Goal: Find specific page/section: Find specific page/section

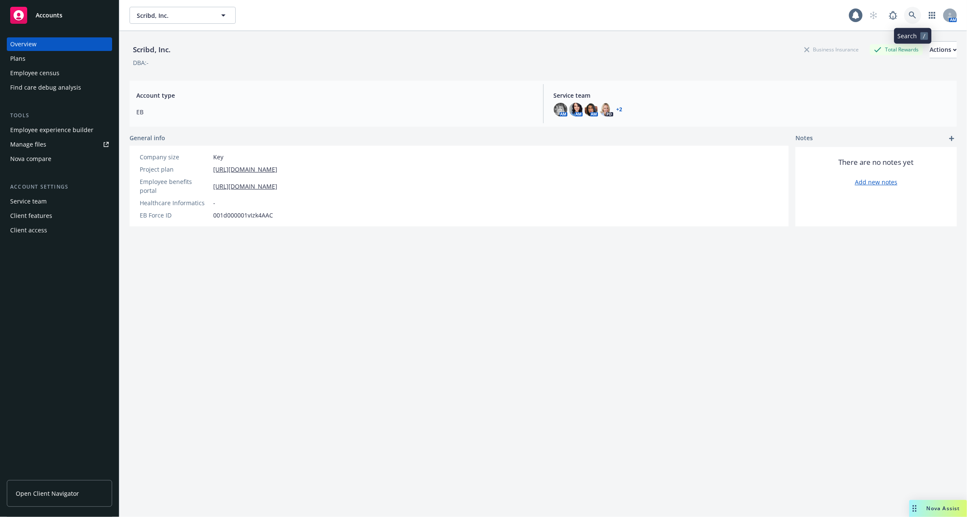
click at [912, 12] on icon at bounding box center [913, 15] width 8 height 8
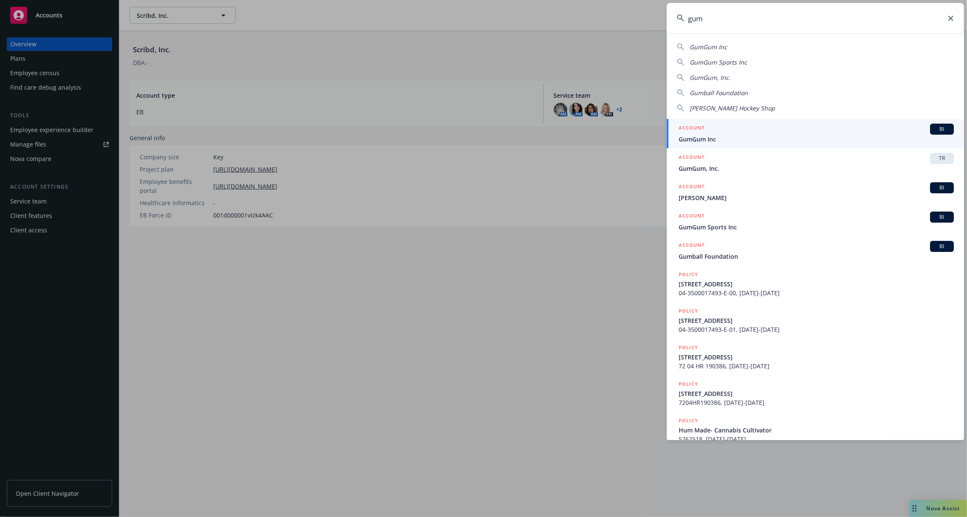
click at [774, 21] on input "gum" at bounding box center [815, 18] width 297 height 31
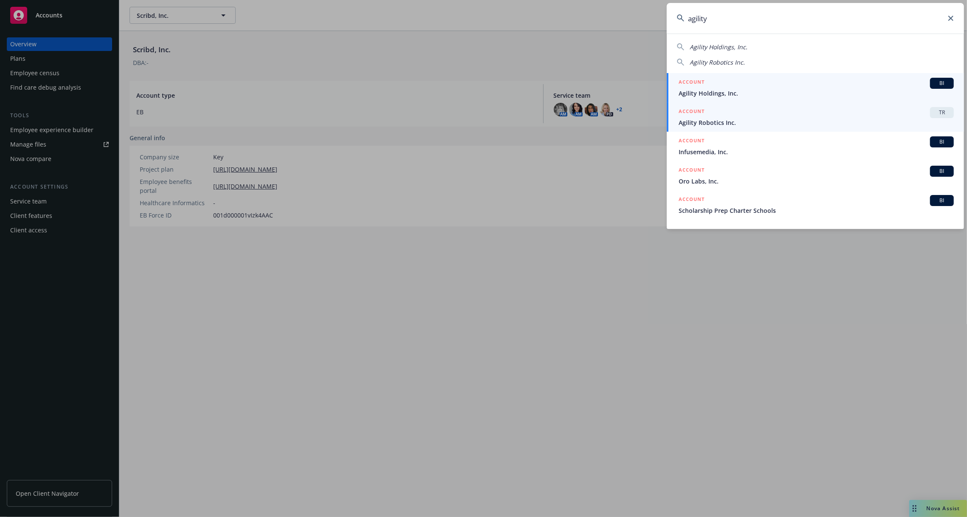
type input "agility"
click at [703, 110] on h5 "ACCOUNT" at bounding box center [692, 112] width 26 height 10
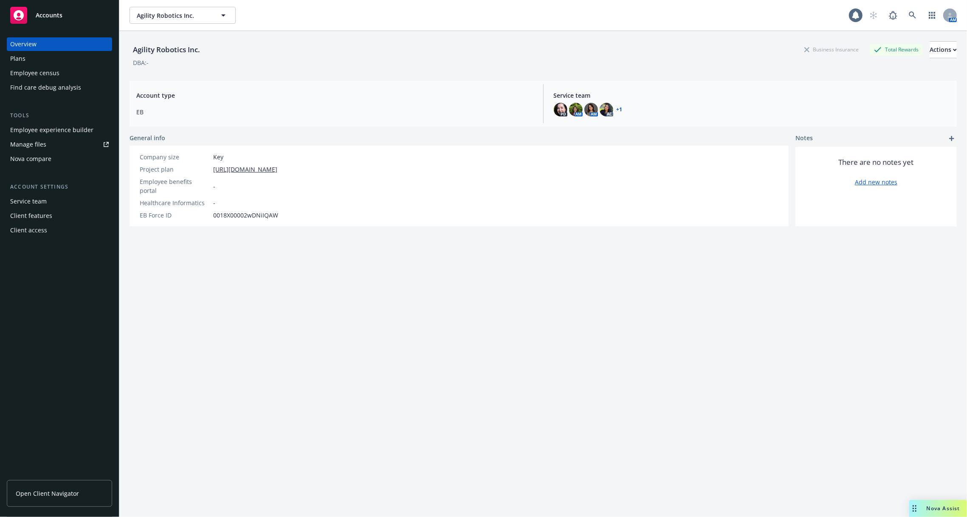
click at [70, 131] on div "Employee experience builder" at bounding box center [51, 130] width 83 height 14
click at [909, 17] on icon at bounding box center [913, 15] width 8 height 8
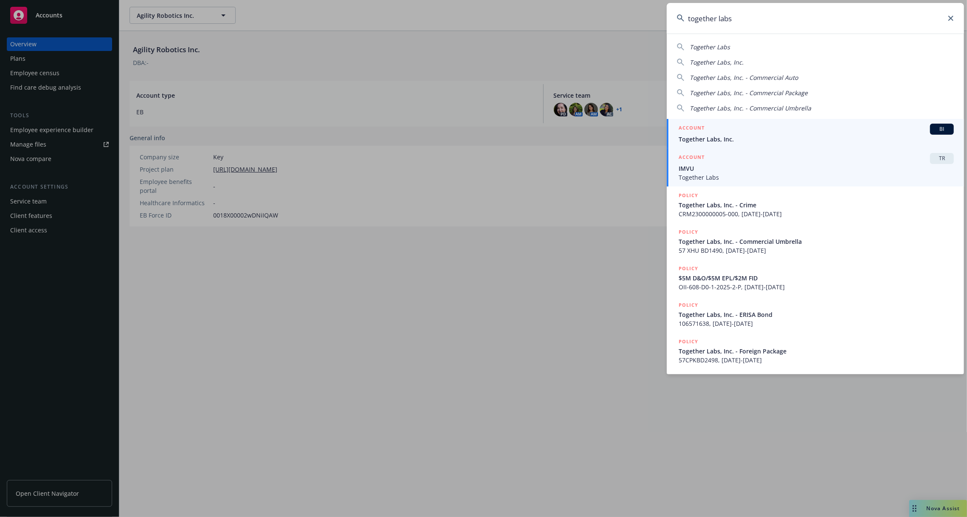
type input "together labs"
click at [787, 164] on span "IMVU" at bounding box center [816, 168] width 275 height 9
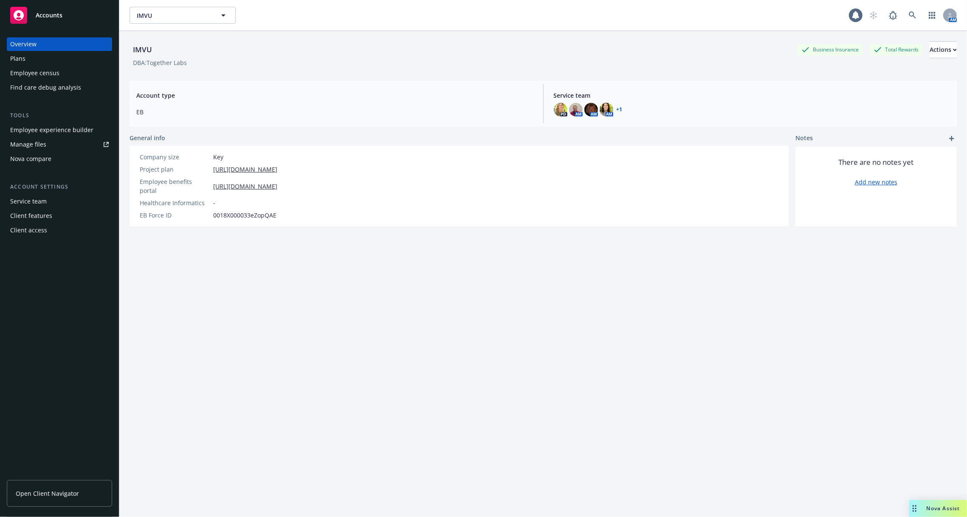
click at [82, 135] on div "Employee experience builder" at bounding box center [51, 130] width 83 height 14
